Goal: Transaction & Acquisition: Subscribe to service/newsletter

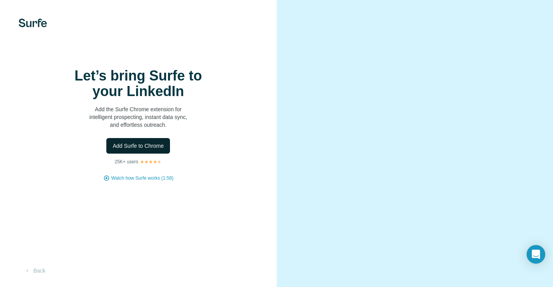
click at [123, 150] on span "Add Surfe to Chrome" at bounding box center [138, 146] width 51 height 8
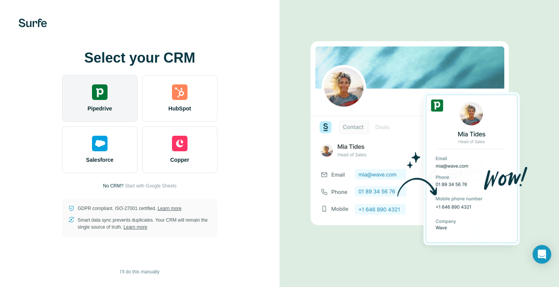
click at [120, 109] on div "Pipedrive" at bounding box center [99, 98] width 75 height 47
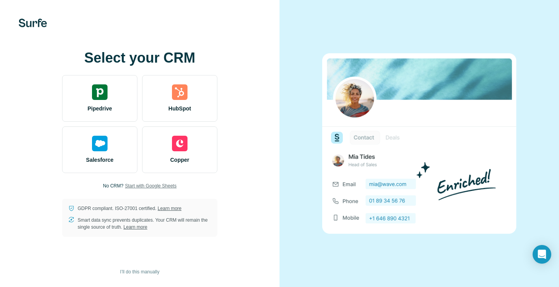
click at [163, 186] on span "Start with Google Sheets" at bounding box center [151, 185] width 52 height 7
